Goal: Download file/media

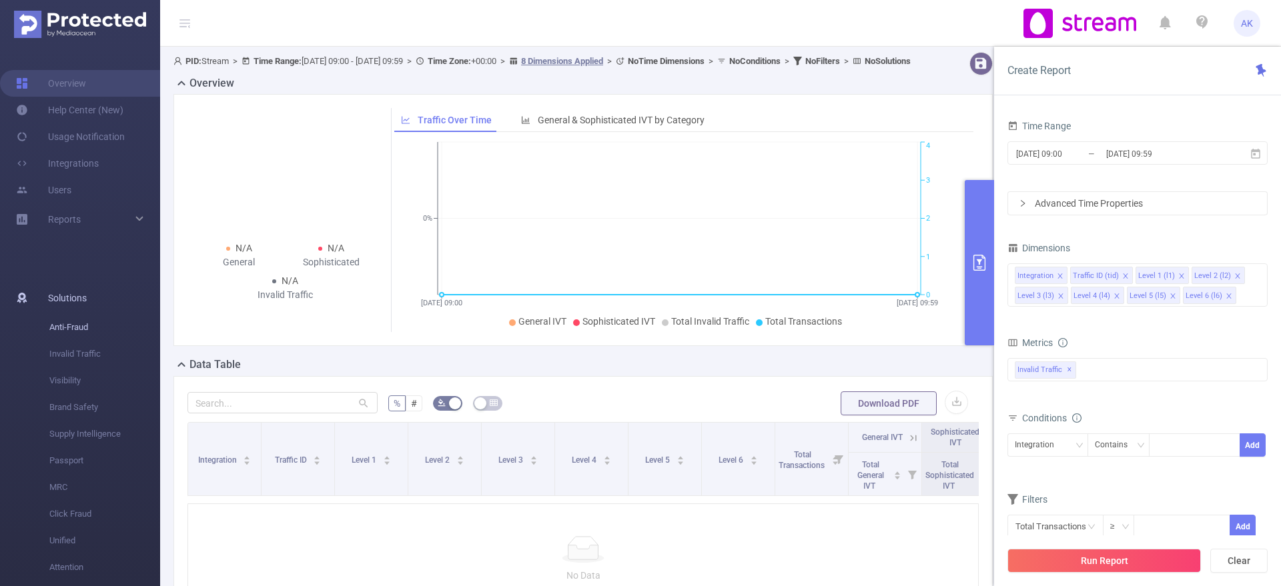
click at [0, 333] on li "Anti-Fraud" at bounding box center [80, 327] width 160 height 27
click at [91, 222] on div "Reports" at bounding box center [80, 219] width 160 height 27
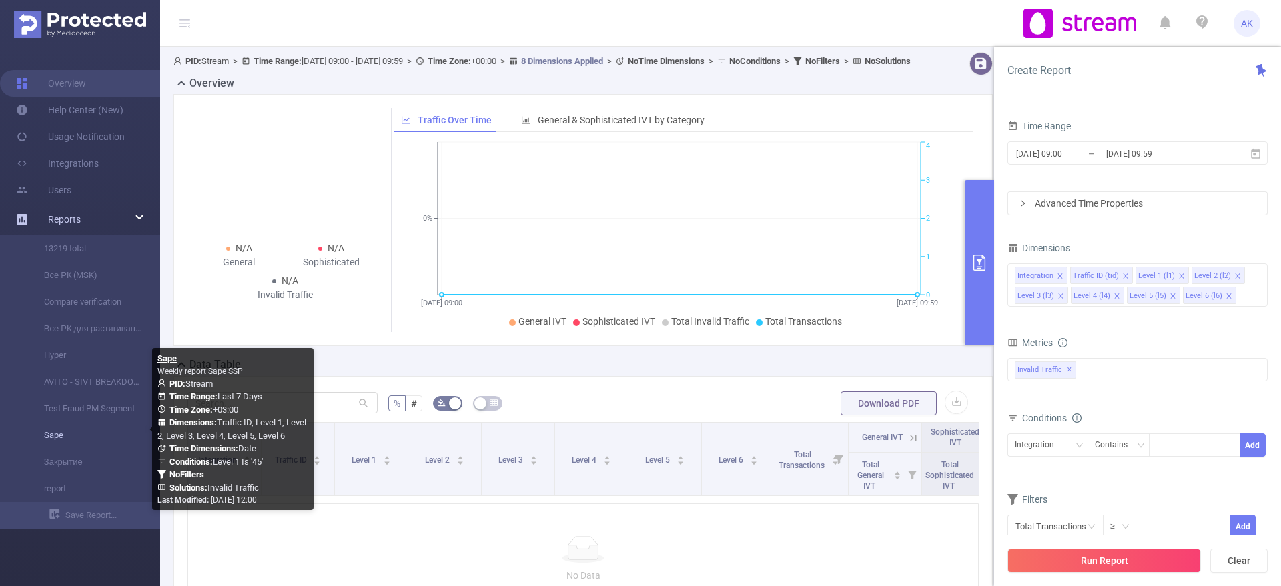
click at [64, 434] on link "Sape" at bounding box center [85, 435] width 117 height 27
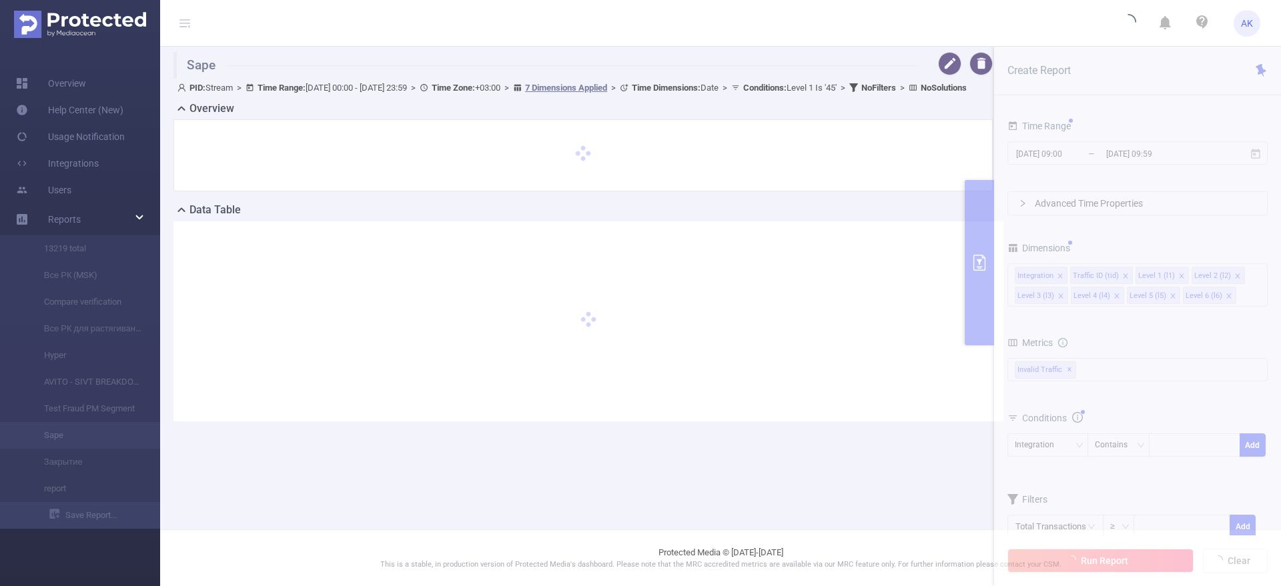
type input "[DATE] 00:00"
type input "[DATE] 23:59"
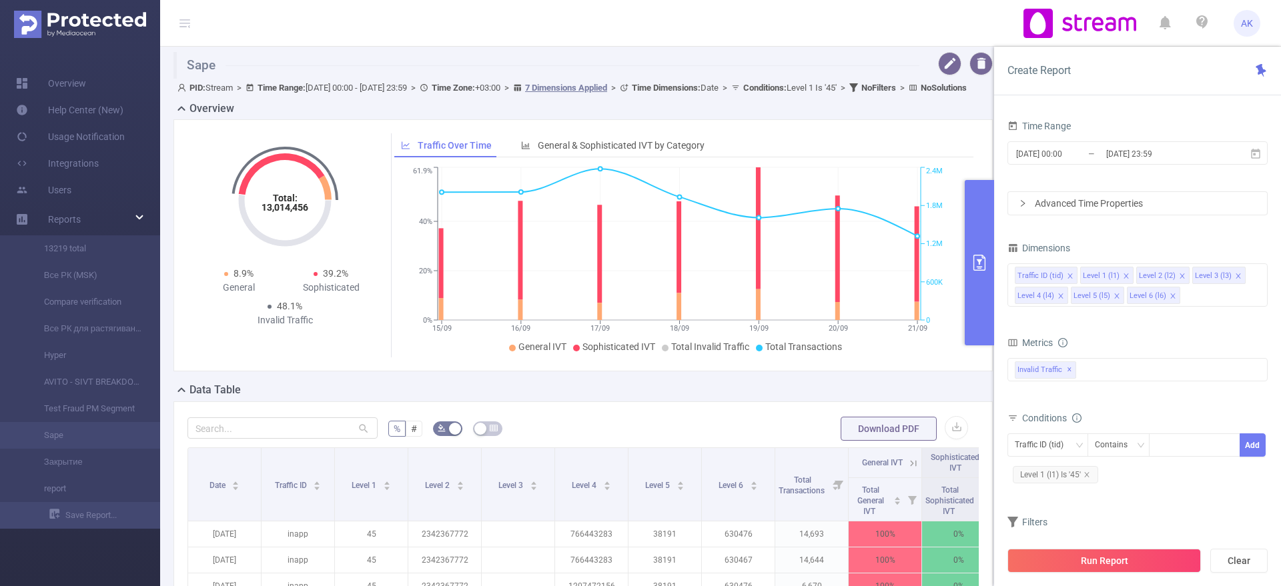
click at [971, 236] on button "primary" at bounding box center [978, 262] width 29 height 165
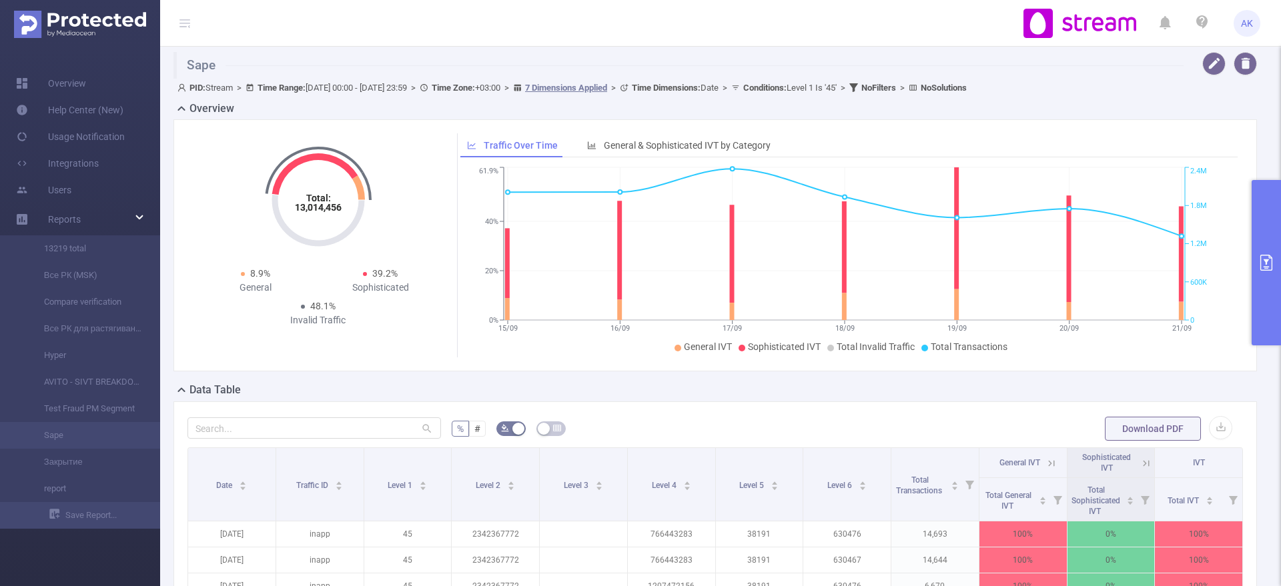
scroll to position [1, 0]
click at [1216, 431] on button "button" at bounding box center [1219, 427] width 23 height 23
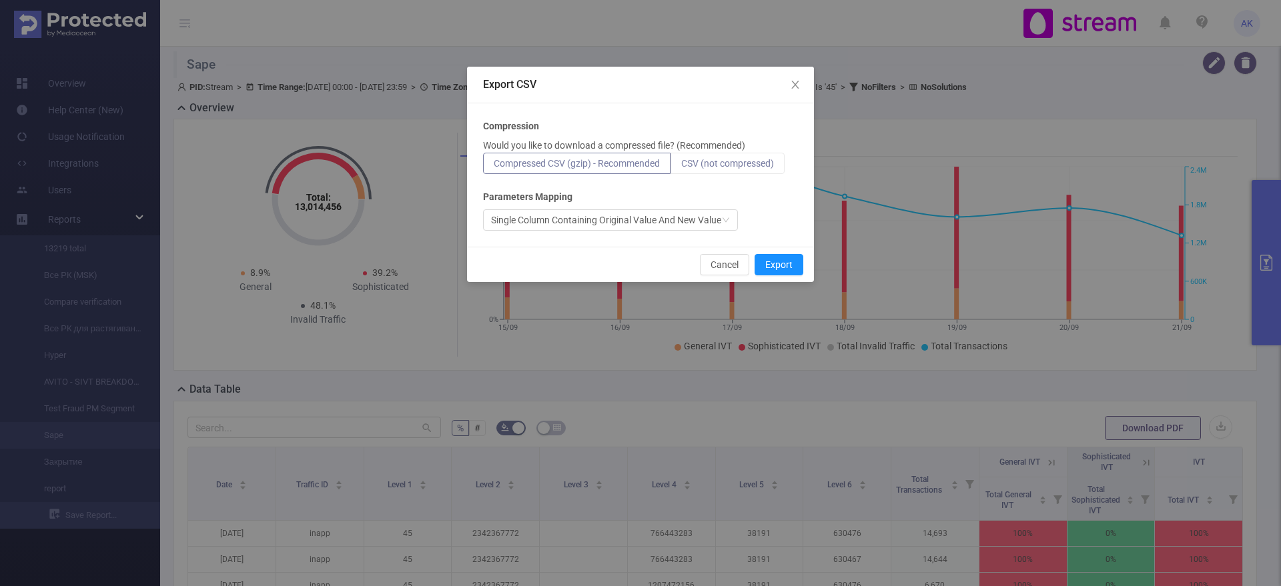
click at [744, 153] on label "CSV (not compressed)" at bounding box center [727, 163] width 114 height 21
click at [681, 167] on input "CSV (not compressed)" at bounding box center [681, 167] width 0 height 0
click at [775, 269] on button "Export" at bounding box center [778, 264] width 49 height 21
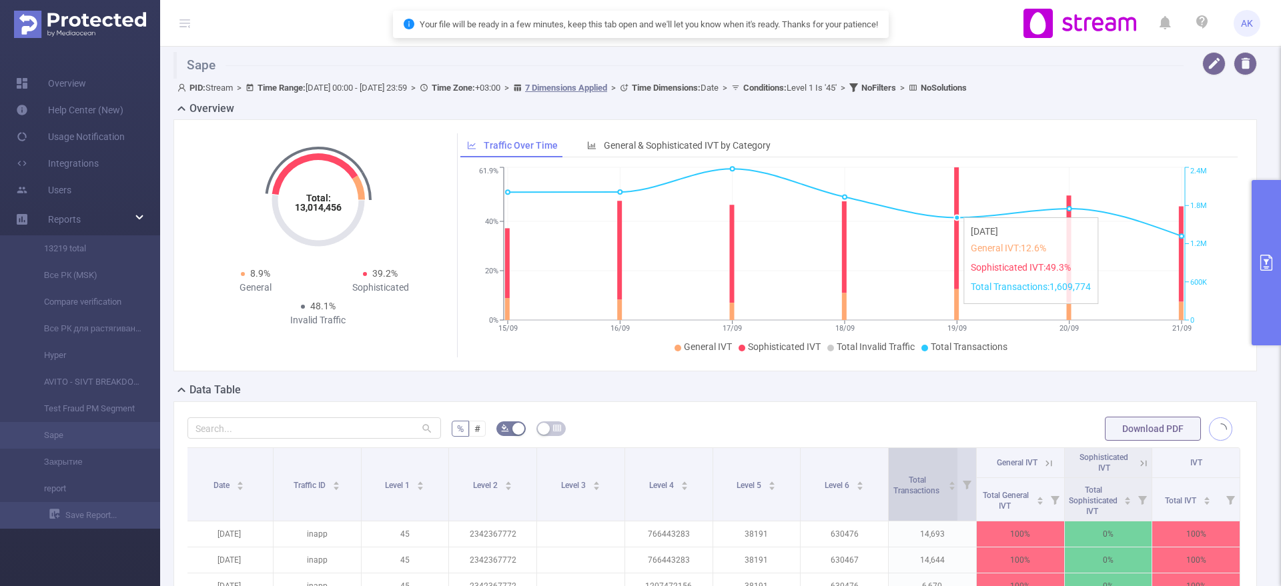
scroll to position [0, 0]
